Goal: Task Accomplishment & Management: Manage account settings

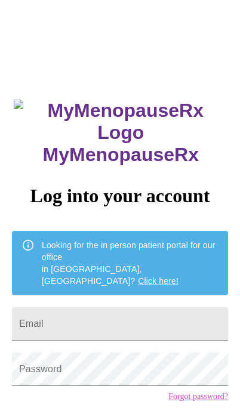
click at [52, 307] on input "Email" at bounding box center [120, 323] width 216 height 33
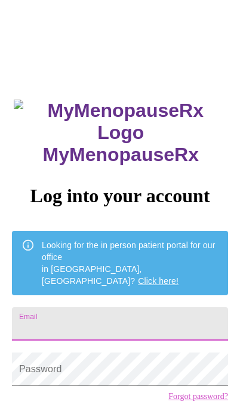
scroll to position [18, 0]
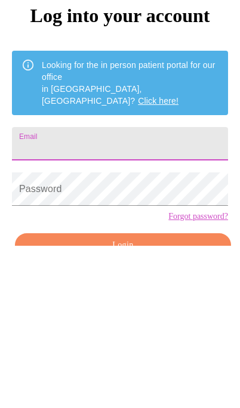
type input "tcorpe66@gmail.com"
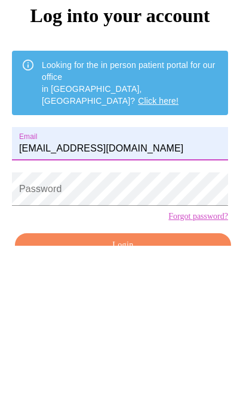
scroll to position [76, 0]
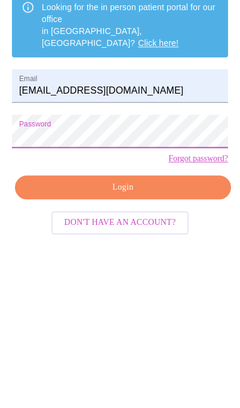
click at [85, 342] on span "Login" at bounding box center [123, 349] width 189 height 15
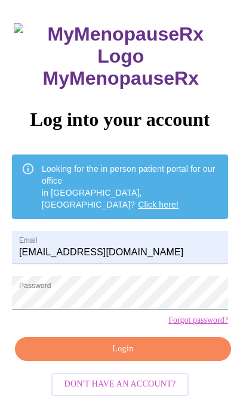
click at [203, 323] on link "Forgot password?" at bounding box center [198, 321] width 60 height 10
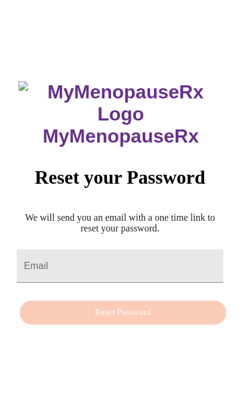
click at [26, 249] on input "Email" at bounding box center [120, 265] width 206 height 33
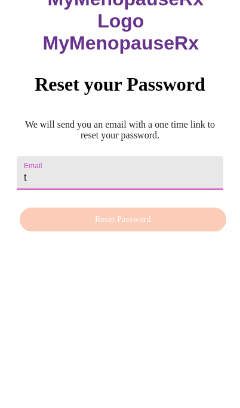
type input "tcorpe66@gmail.com"
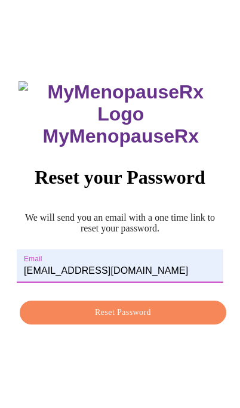
click at [42, 306] on span "Reset Password" at bounding box center [122, 313] width 179 height 15
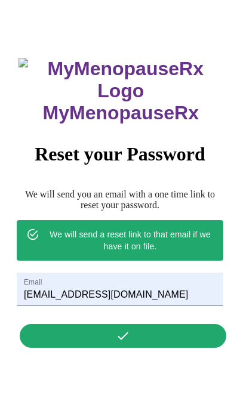
click at [42, 298] on div "MyMenopauseRx Reset your Password We will send you an email with a one time lin…" at bounding box center [120, 199] width 230 height 309
click at [115, 58] on img at bounding box center [121, 80] width 205 height 44
click at [46, 294] on div "MyMenopauseRx Reset your Password We will send you an email with a one time lin…" at bounding box center [120, 199] width 230 height 309
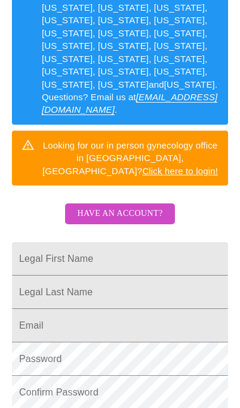
scroll to position [306, 0]
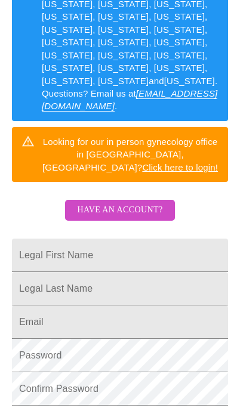
click at [93, 203] on span "Have an account?" at bounding box center [119, 210] width 85 height 15
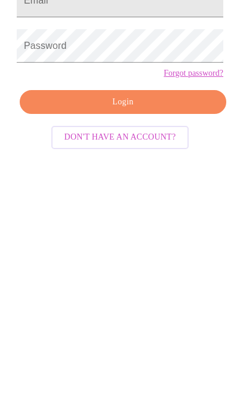
scroll to position [12, 0]
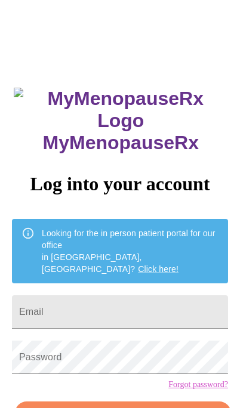
click at [30, 298] on input "Email" at bounding box center [120, 311] width 216 height 33
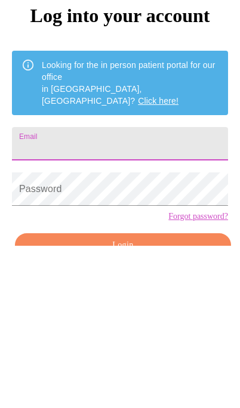
type input "tcorpe@icloud.com"
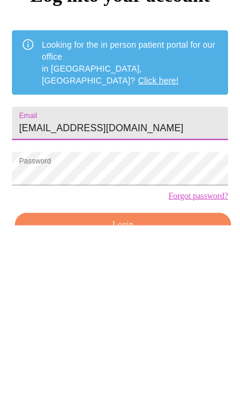
scroll to position [76, 0]
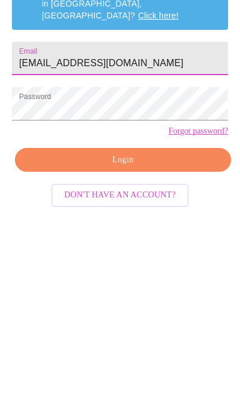
click at [58, 342] on span "Login" at bounding box center [123, 349] width 189 height 15
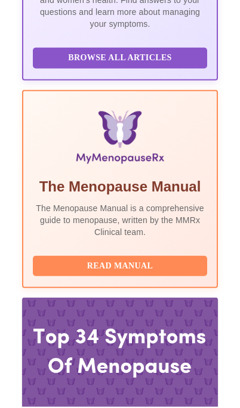
scroll to position [411, 0]
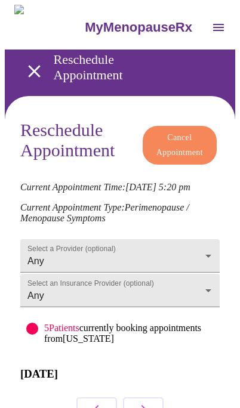
click at [175, 135] on span "Cancel Appointment" at bounding box center [179, 145] width 47 height 29
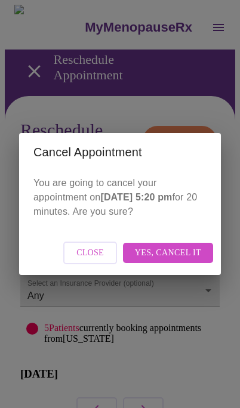
click at [155, 257] on span "Yes, cancel it" at bounding box center [168, 253] width 66 height 15
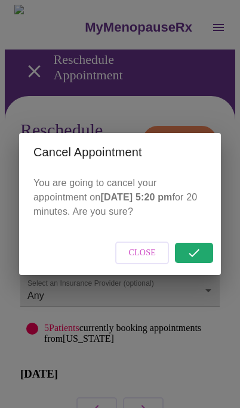
click at [135, 260] on span "Close" at bounding box center [141, 253] width 27 height 15
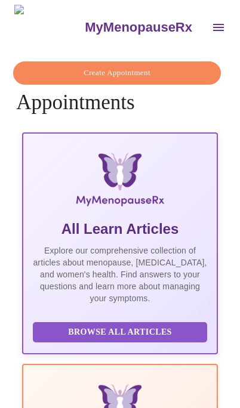
click at [44, 71] on span "Create Appointment" at bounding box center [117, 73] width 180 height 14
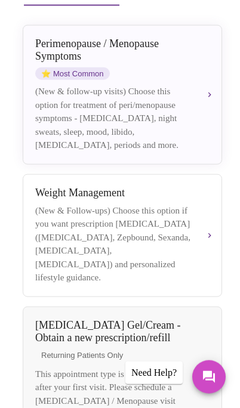
scroll to position [258, 0]
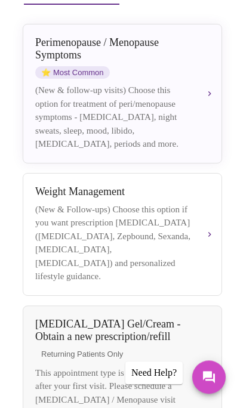
click at [53, 235] on div "(New & Follow-ups) Choose this option if you want prescription [MEDICAL_DATA] (…" at bounding box center [112, 243] width 155 height 81
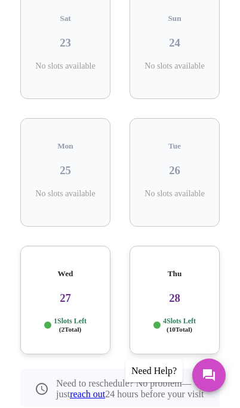
scroll to position [312, 0]
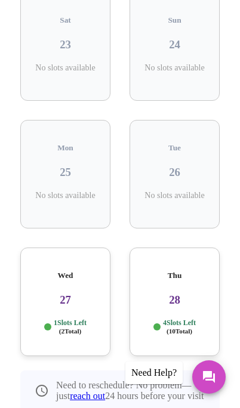
click at [48, 294] on h3 "27" at bounding box center [65, 300] width 71 height 13
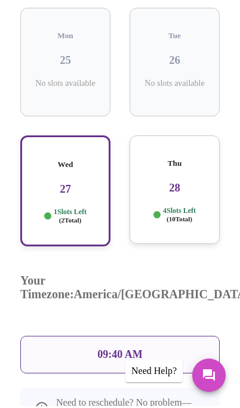
scroll to position [422, 0]
